Goal: Navigation & Orientation: Find specific page/section

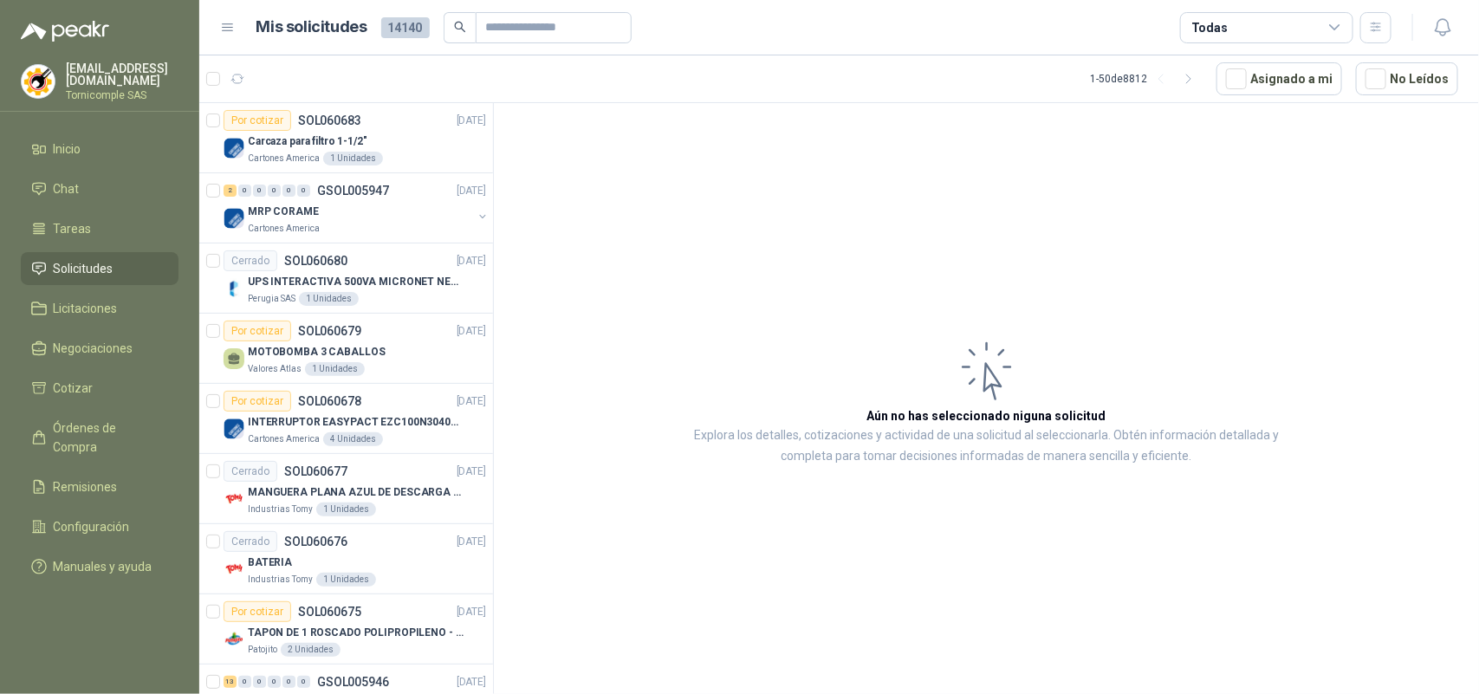
click at [42, 270] on icon at bounding box center [39, 269] width 16 height 16
drag, startPoint x: 42, startPoint y: 270, endPoint x: 68, endPoint y: 204, distance: 71.6
click at [42, 269] on icon at bounding box center [39, 269] width 16 height 16
click at [83, 162] on ul "Inicio Chat Tareas Solicitudes Licitaciones Negociaciones Cotizar Órdenes de Co…" at bounding box center [99, 362] width 199 height 458
click at [83, 149] on li "Inicio" at bounding box center [99, 149] width 137 height 19
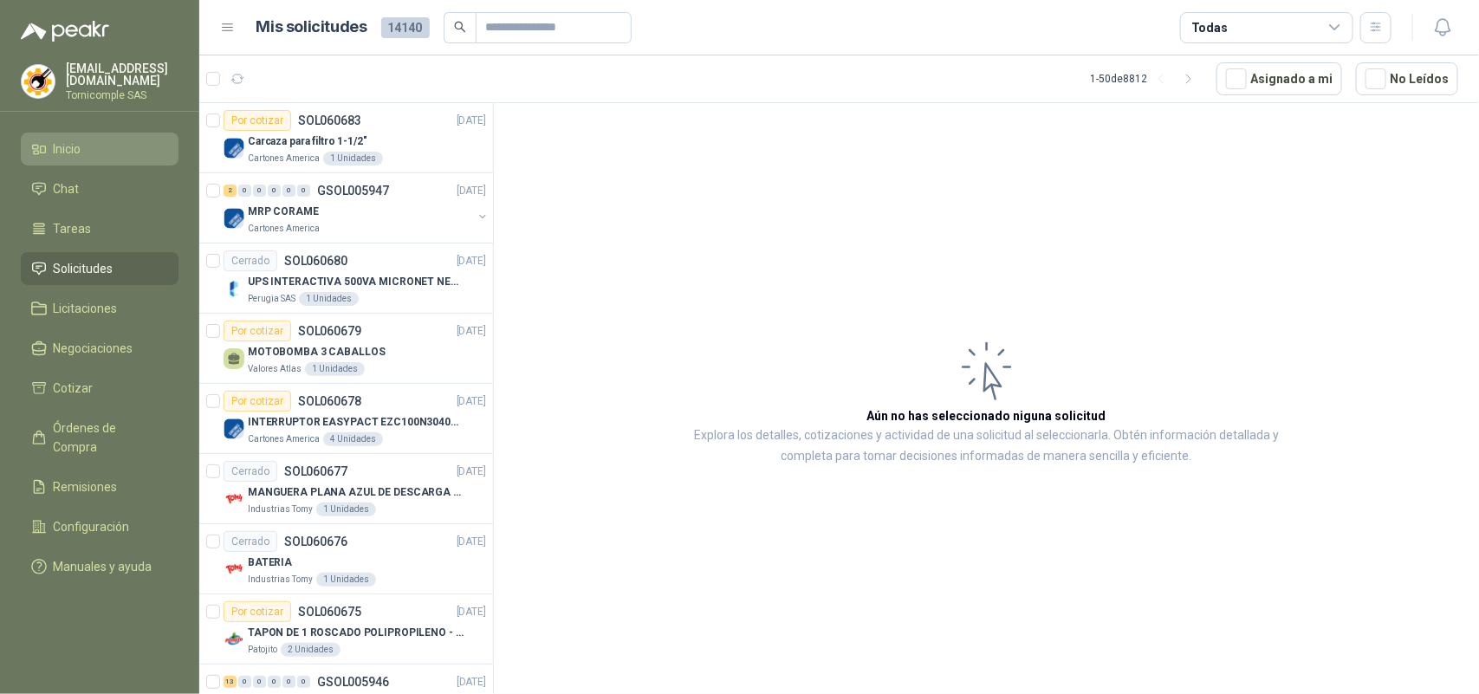
click at [83, 149] on li "Inicio" at bounding box center [99, 149] width 137 height 19
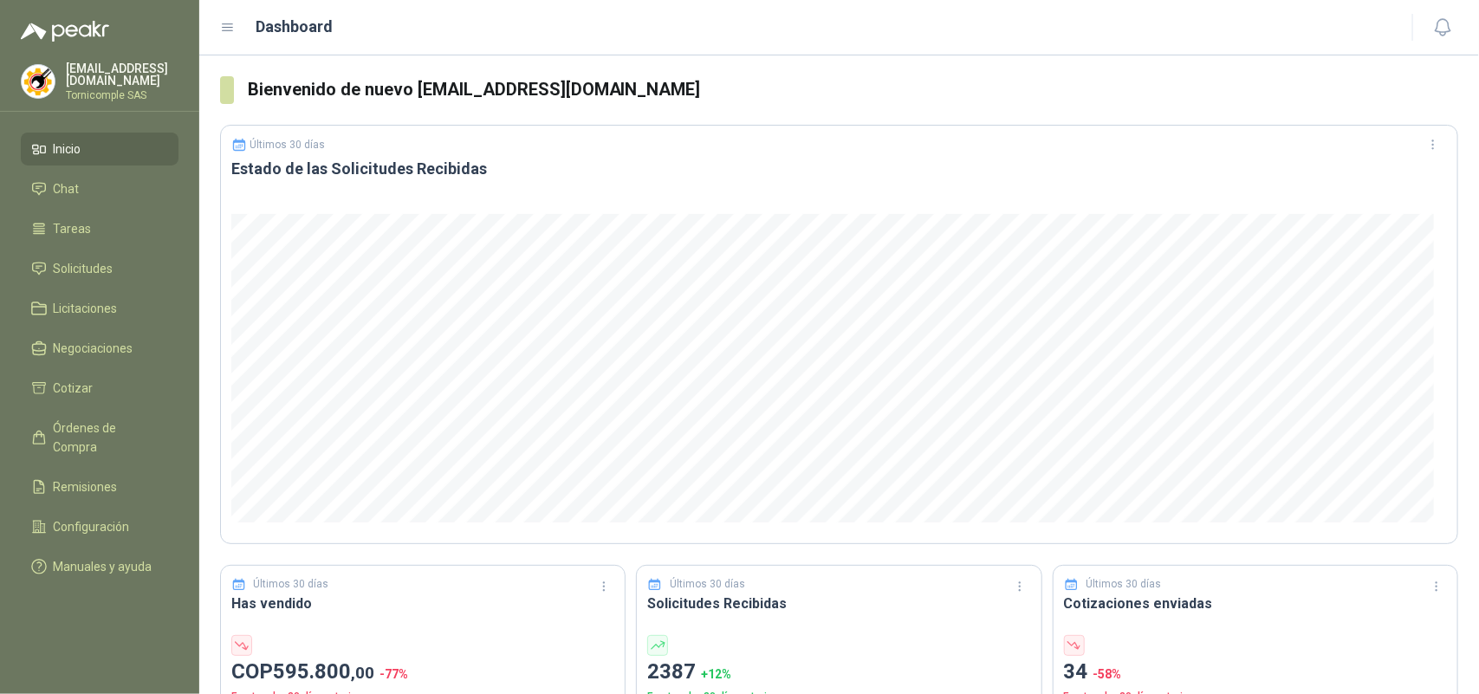
drag, startPoint x: 71, startPoint y: 234, endPoint x: 83, endPoint y: 245, distance: 16.6
click at [75, 235] on link "Tareas" at bounding box center [100, 228] width 158 height 33
click at [98, 273] on span "Solicitudes" at bounding box center [84, 268] width 60 height 19
